Goal: Task Accomplishment & Management: Use online tool/utility

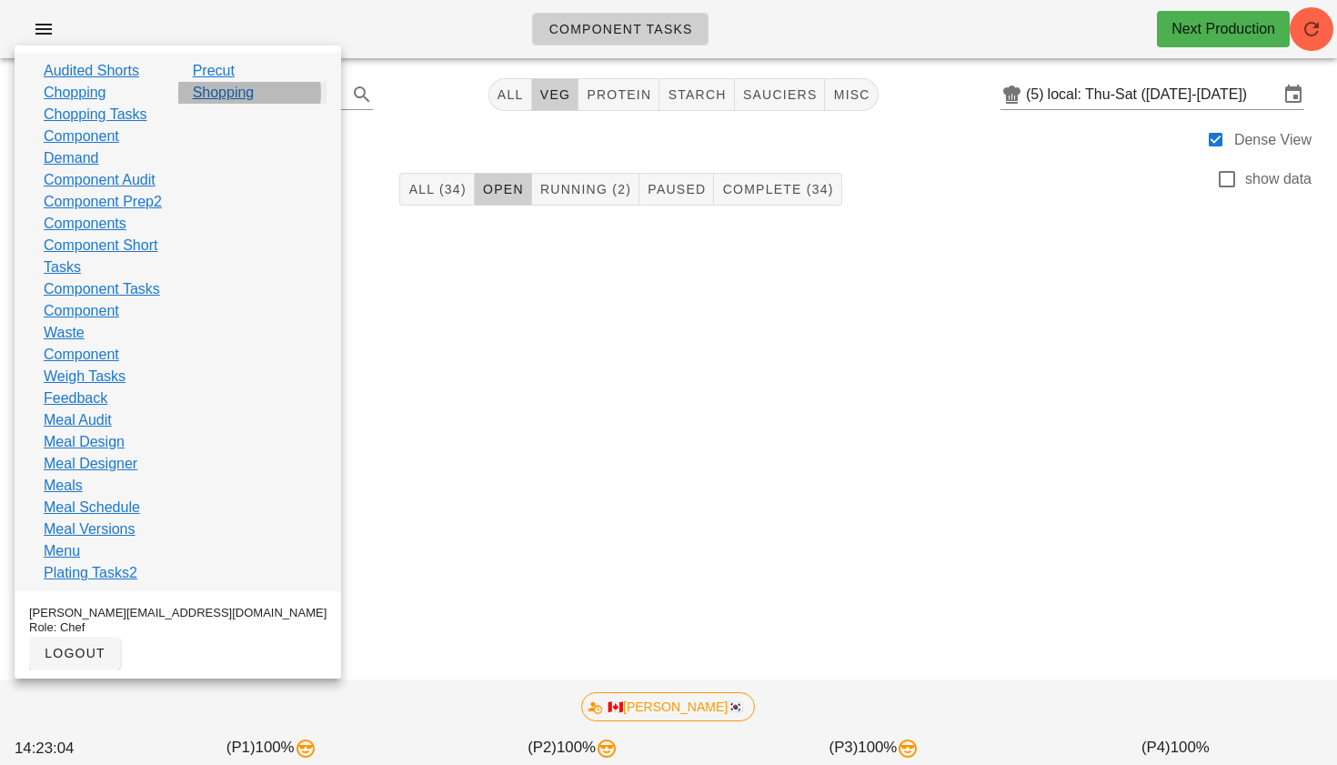
click at [220, 103] on link "Shopping" at bounding box center [224, 93] width 62 height 22
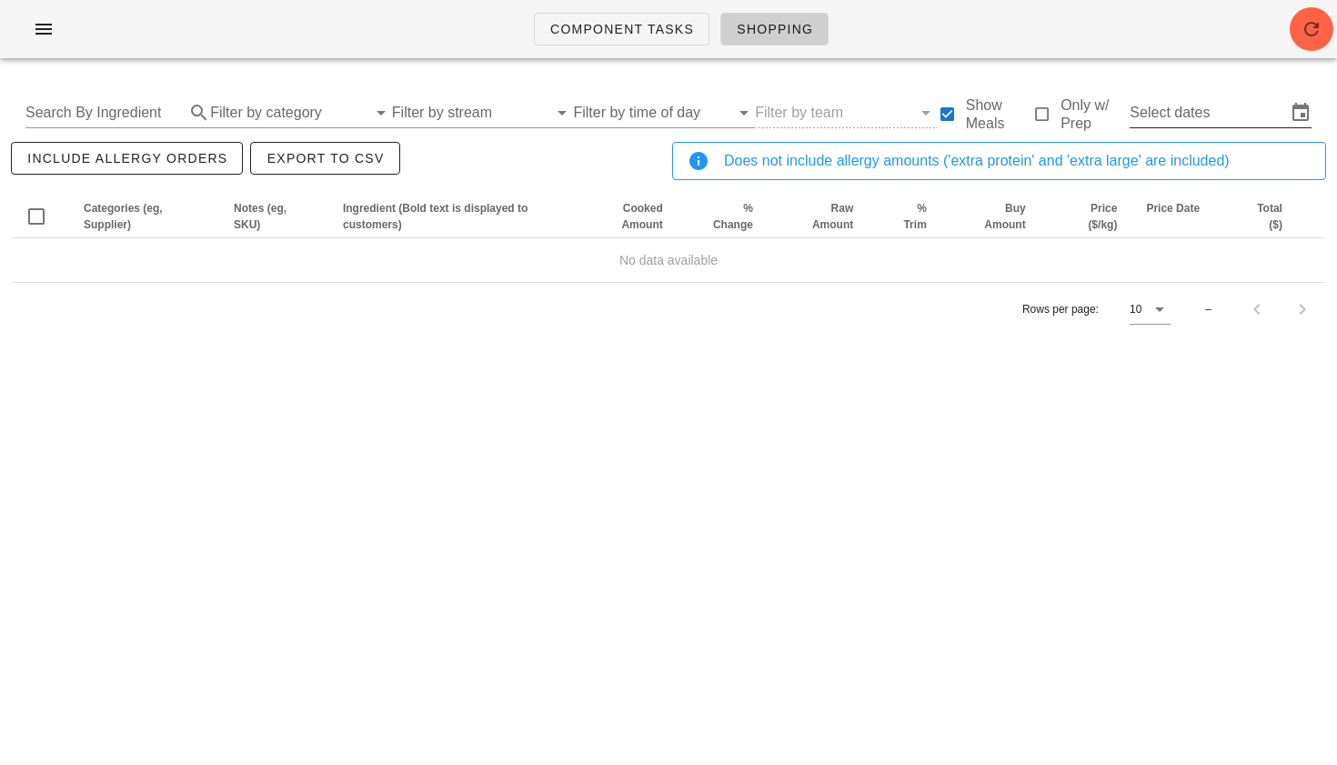
click at [1157, 112] on input "Select dates" at bounding box center [1207, 112] width 156 height 29
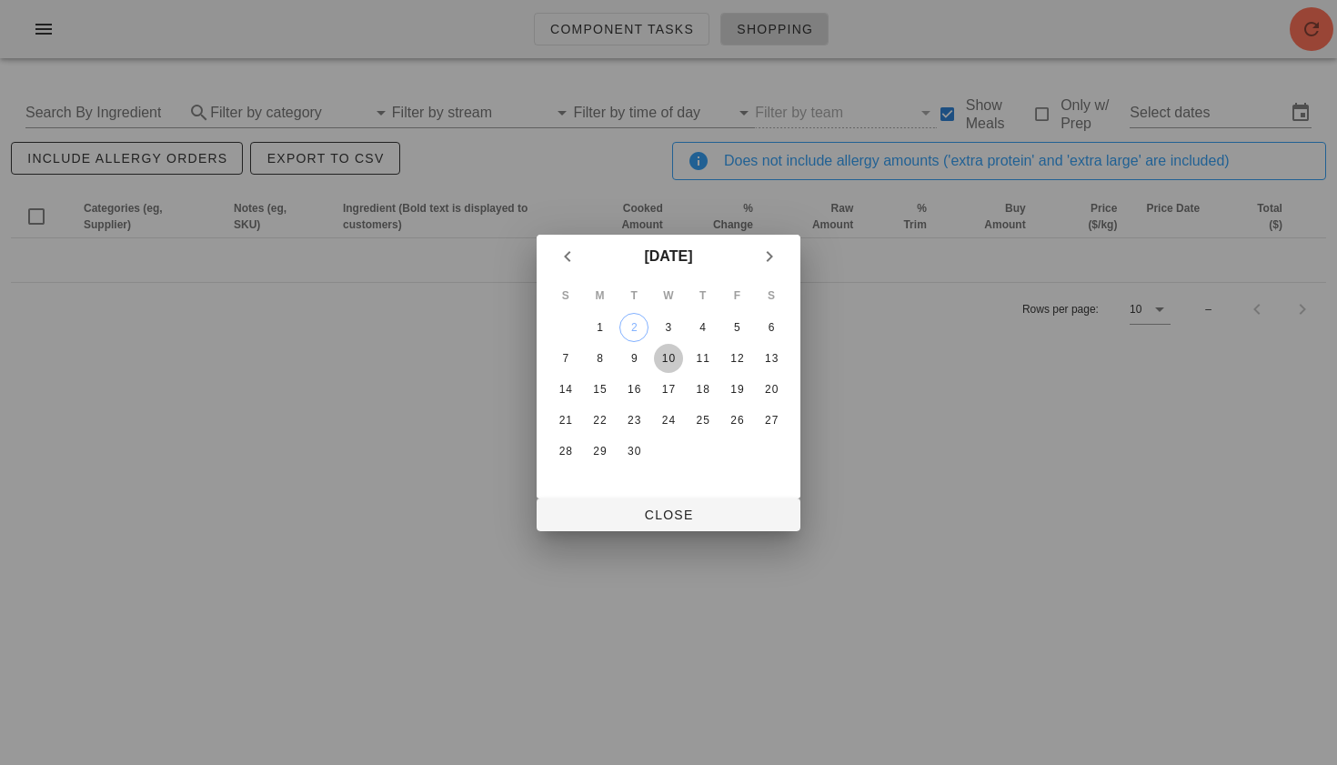
click at [665, 356] on div "10" at bounding box center [668, 358] width 29 height 13
click at [603, 356] on div "8" at bounding box center [600, 358] width 29 height 13
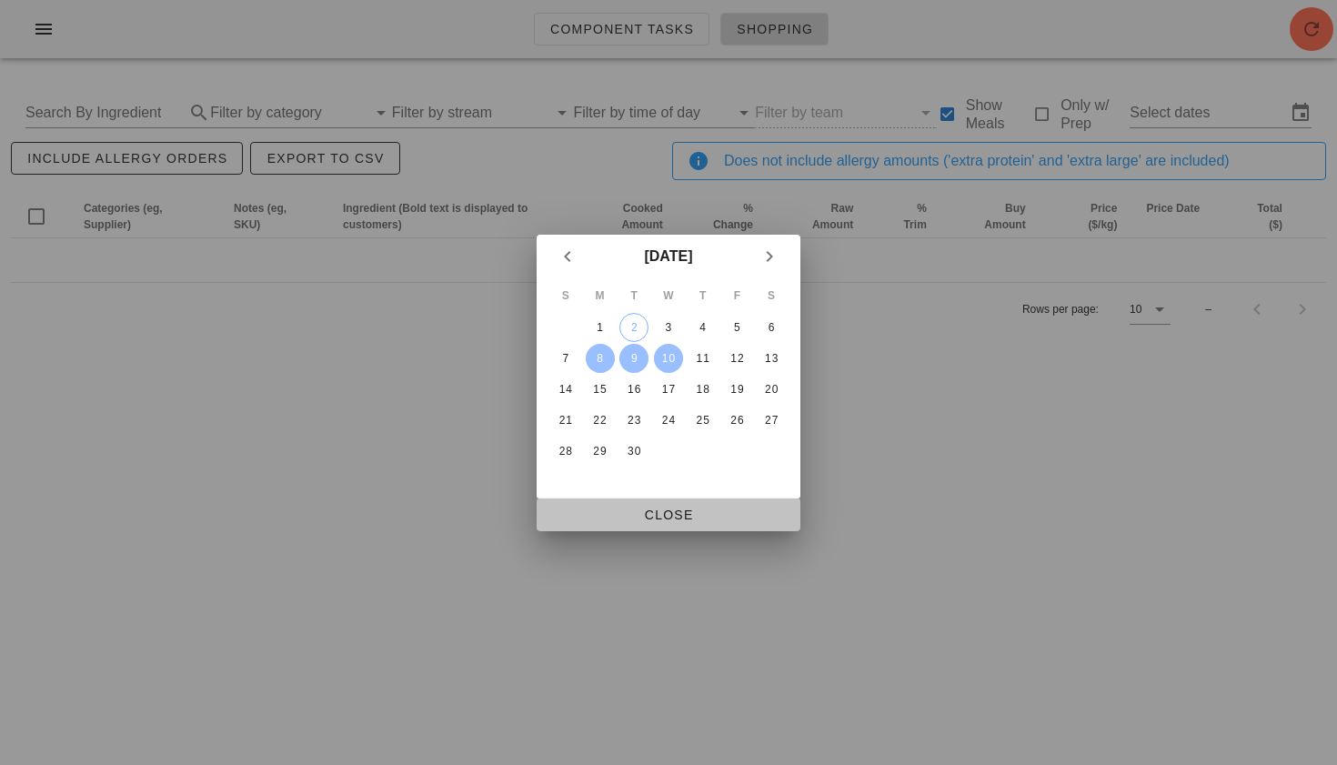
click at [647, 507] on span "Close" at bounding box center [668, 514] width 235 height 15
type input "[DATE] - [DATE]"
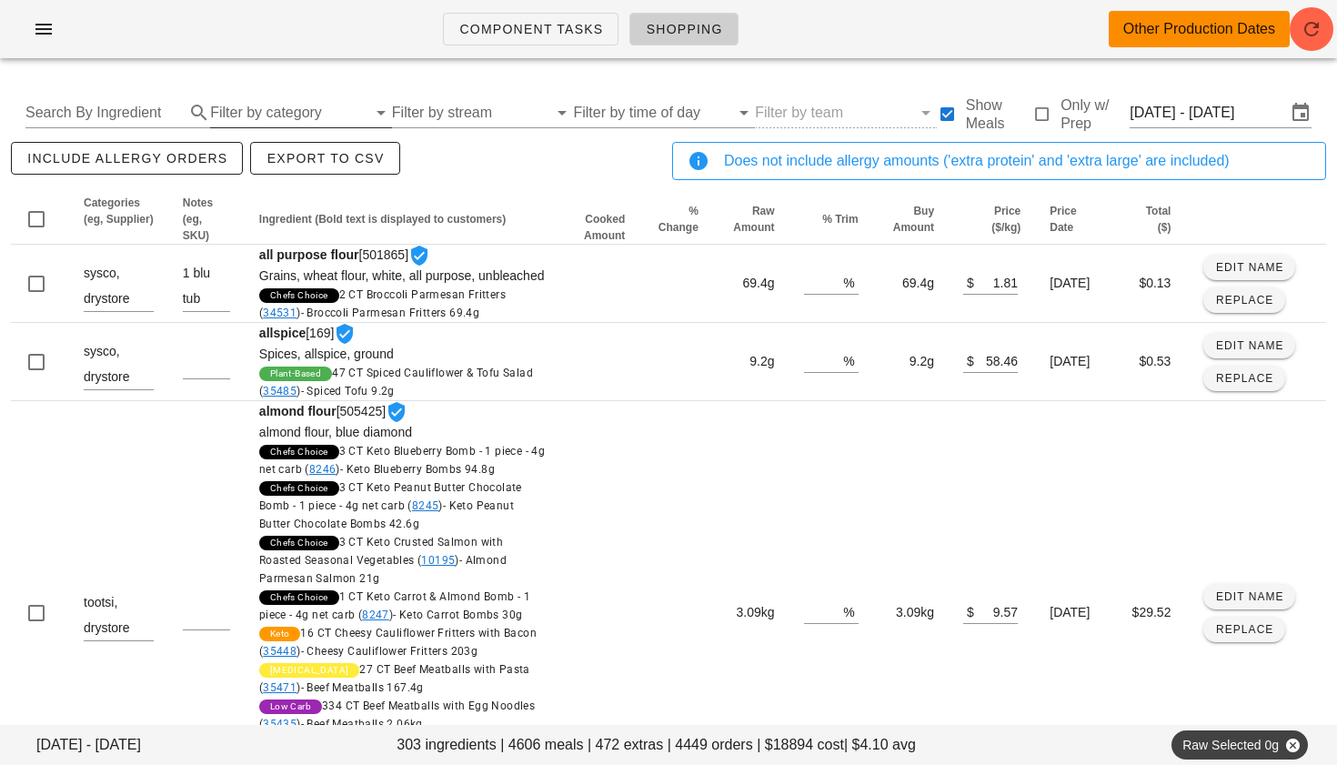
click at [235, 109] on input "Filter by category" at bounding box center [288, 112] width 156 height 29
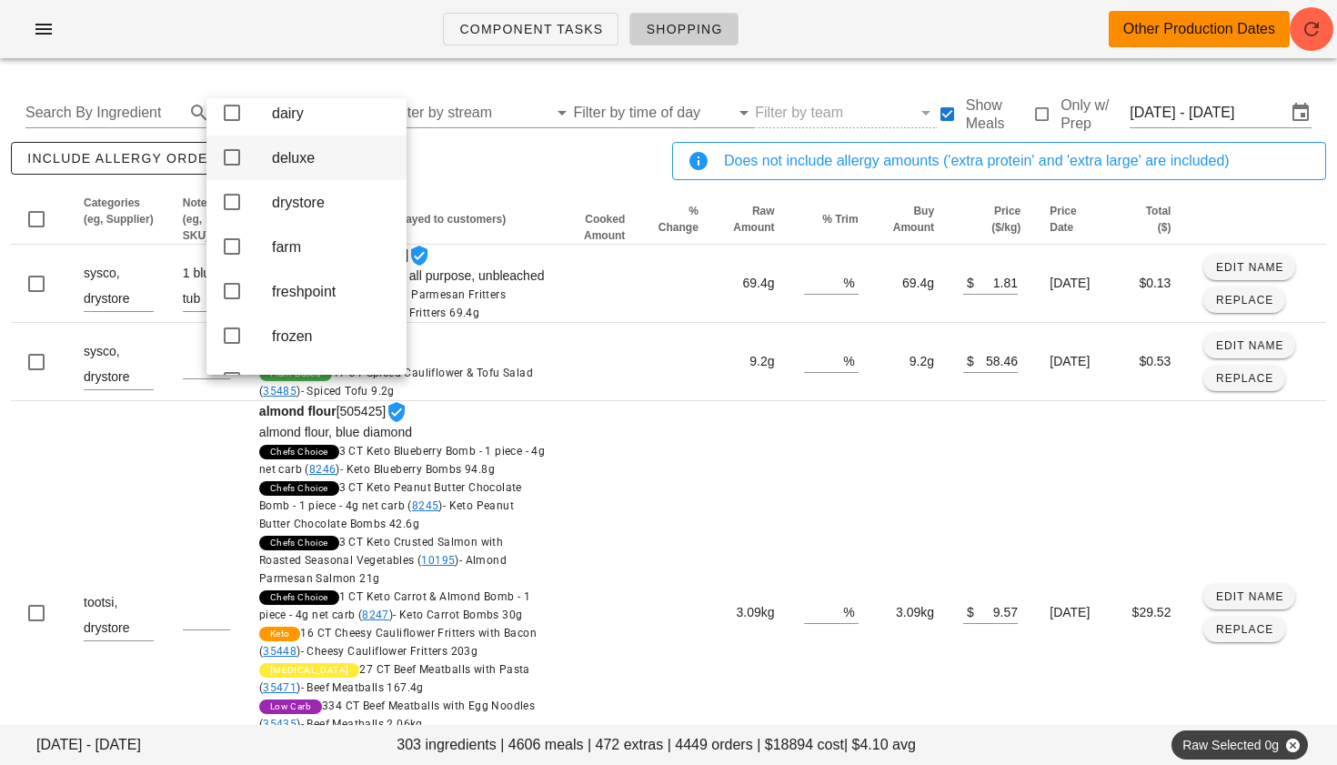
scroll to position [150, 0]
click at [233, 300] on icon at bounding box center [232, 289] width 22 height 22
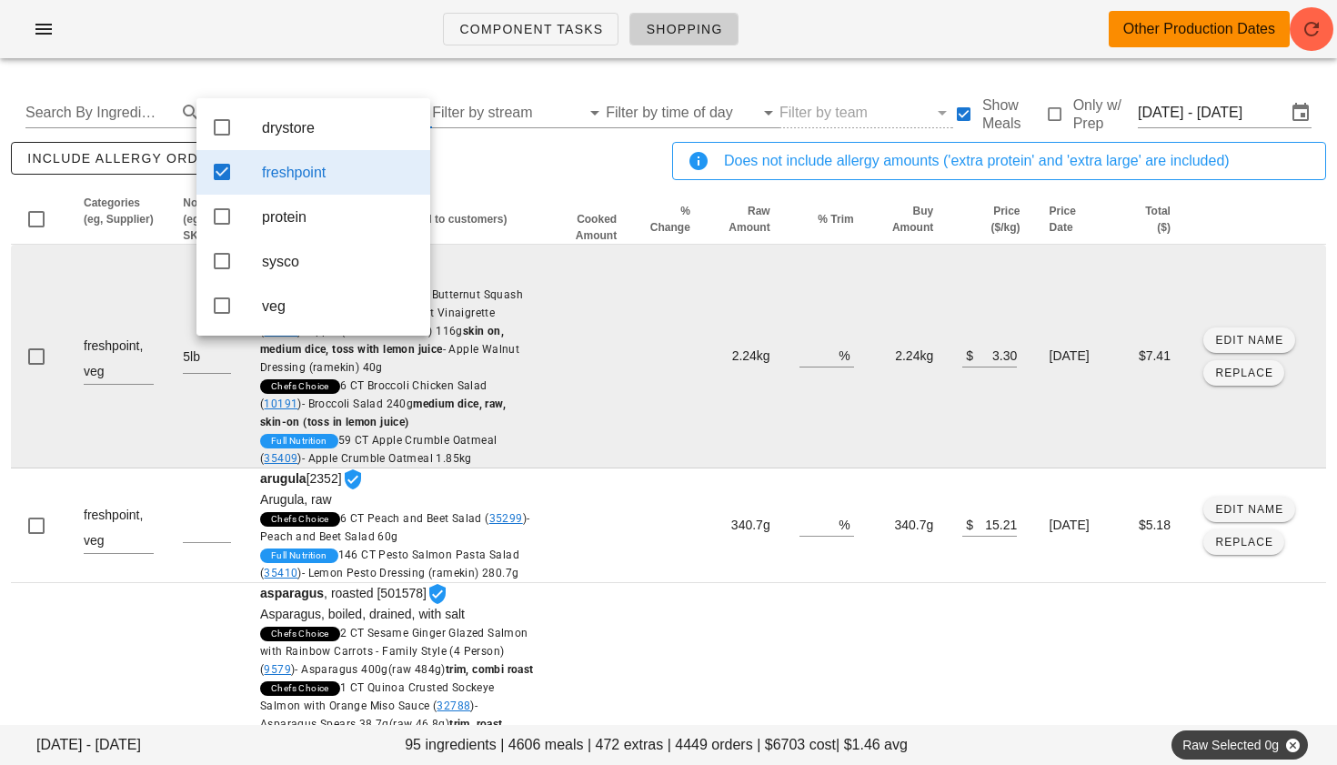
scroll to position [0, 0]
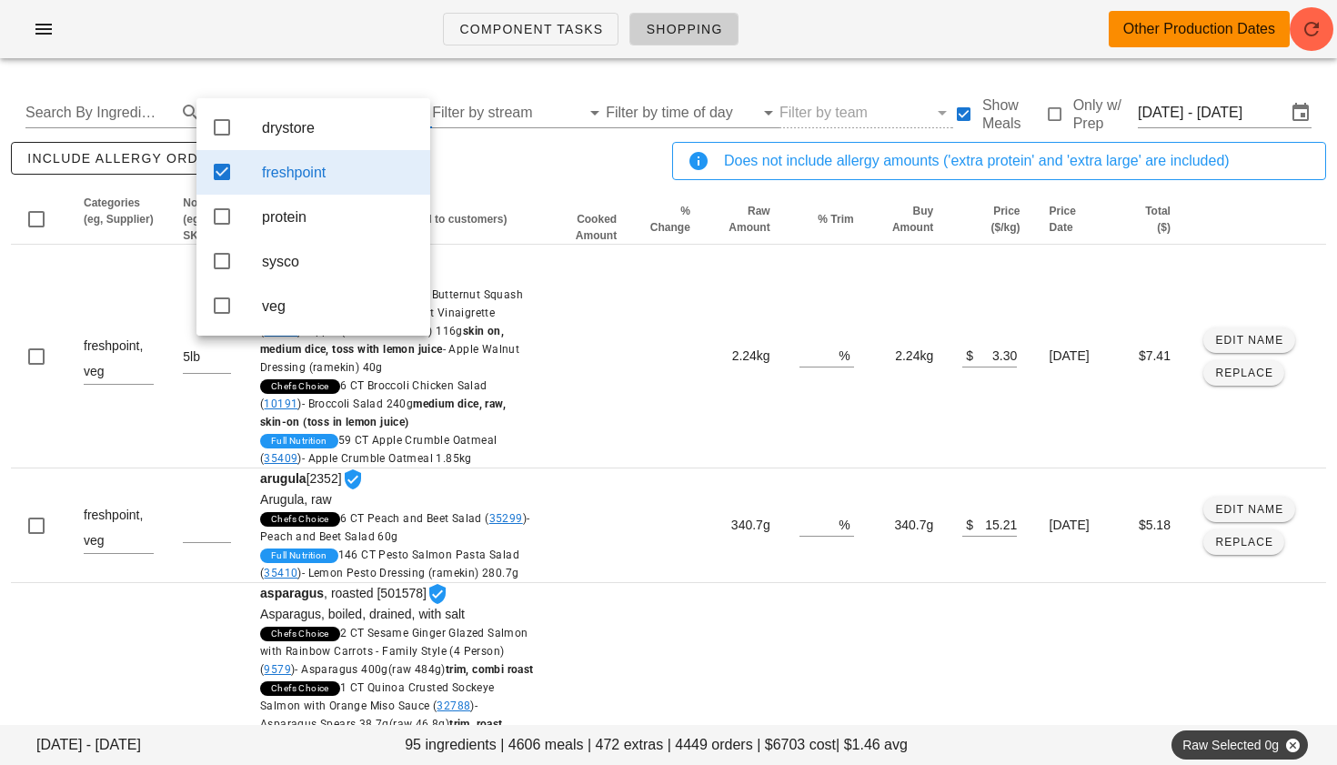
click at [540, 176] on div "include allergy orders Export to CSV" at bounding box center [337, 168] width 661 height 60
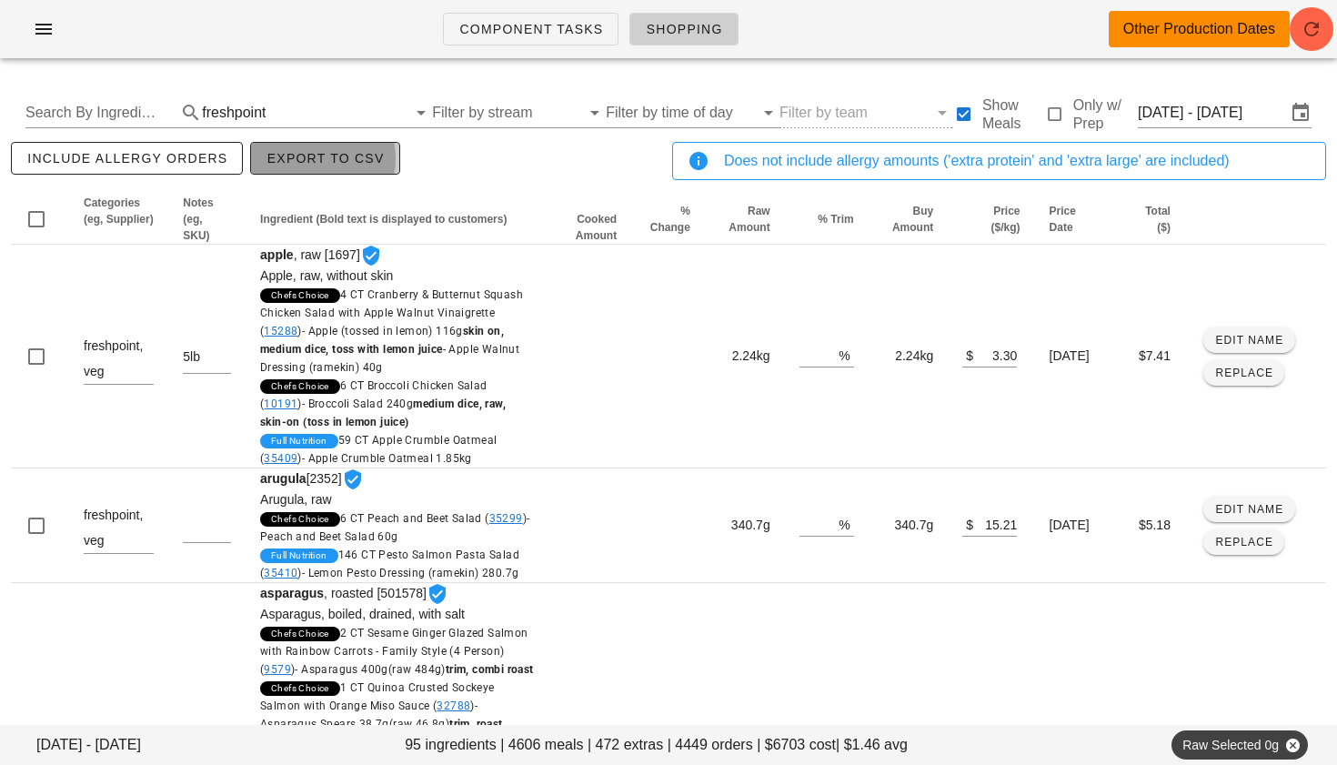
click at [300, 162] on span "Export to CSV" at bounding box center [324, 158] width 118 height 15
click at [1336, 33] on div "Component Tasks Shopping Other Production Dates" at bounding box center [668, 29] width 1337 height 58
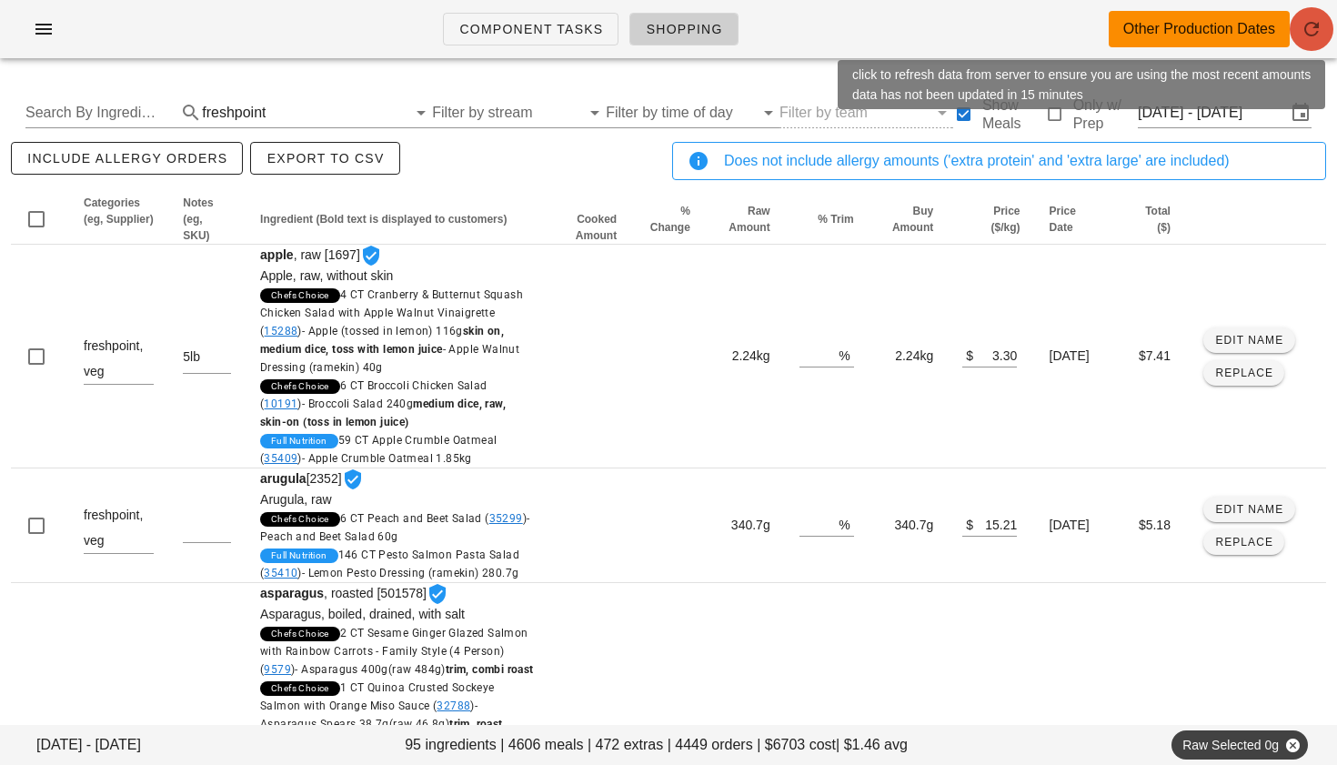
click at [1320, 32] on icon "button" at bounding box center [1311, 29] width 22 height 22
